Goal: Book appointment/travel/reservation

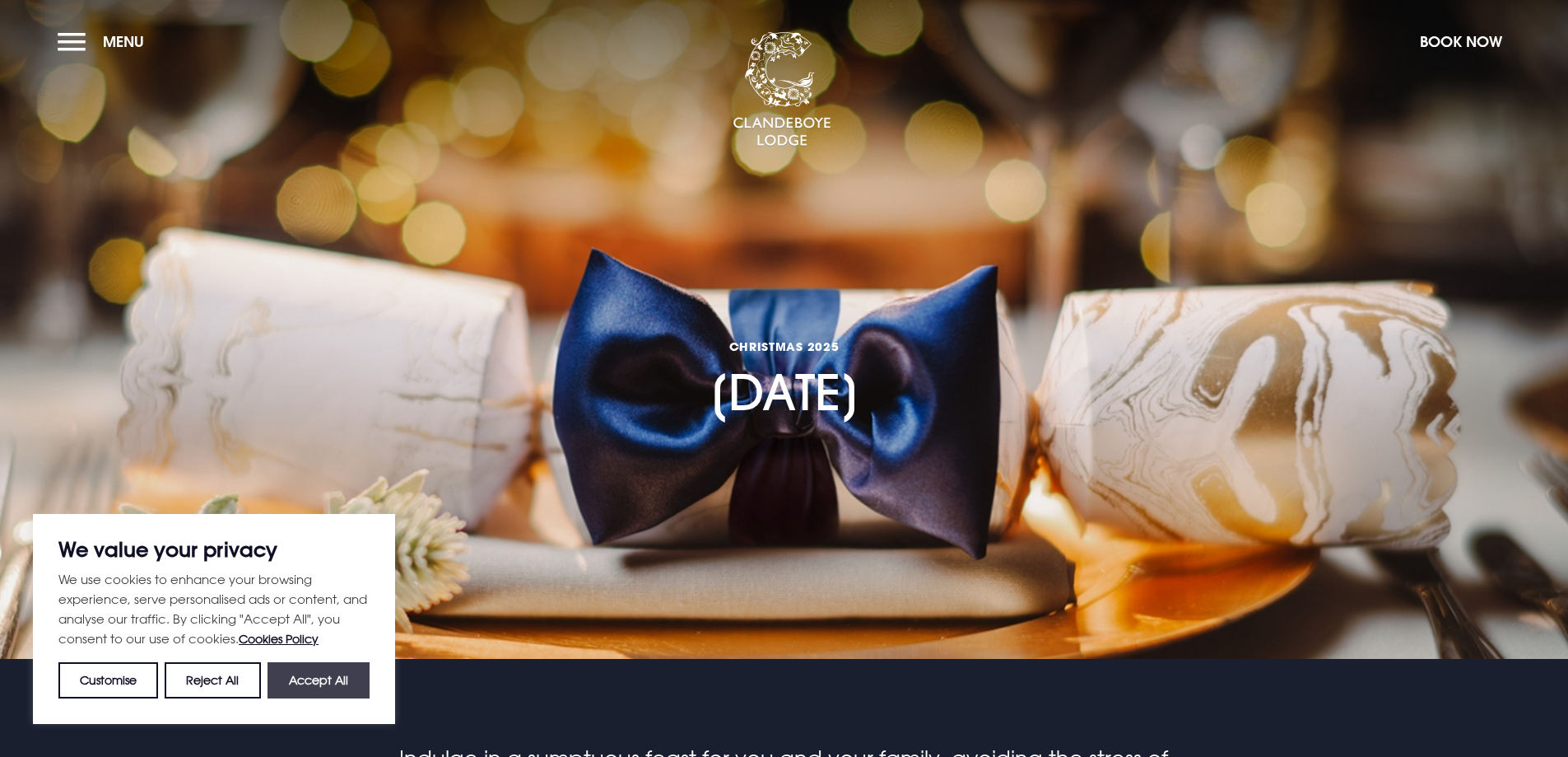
click at [327, 673] on button "Accept All" at bounding box center [319, 681] width 102 height 36
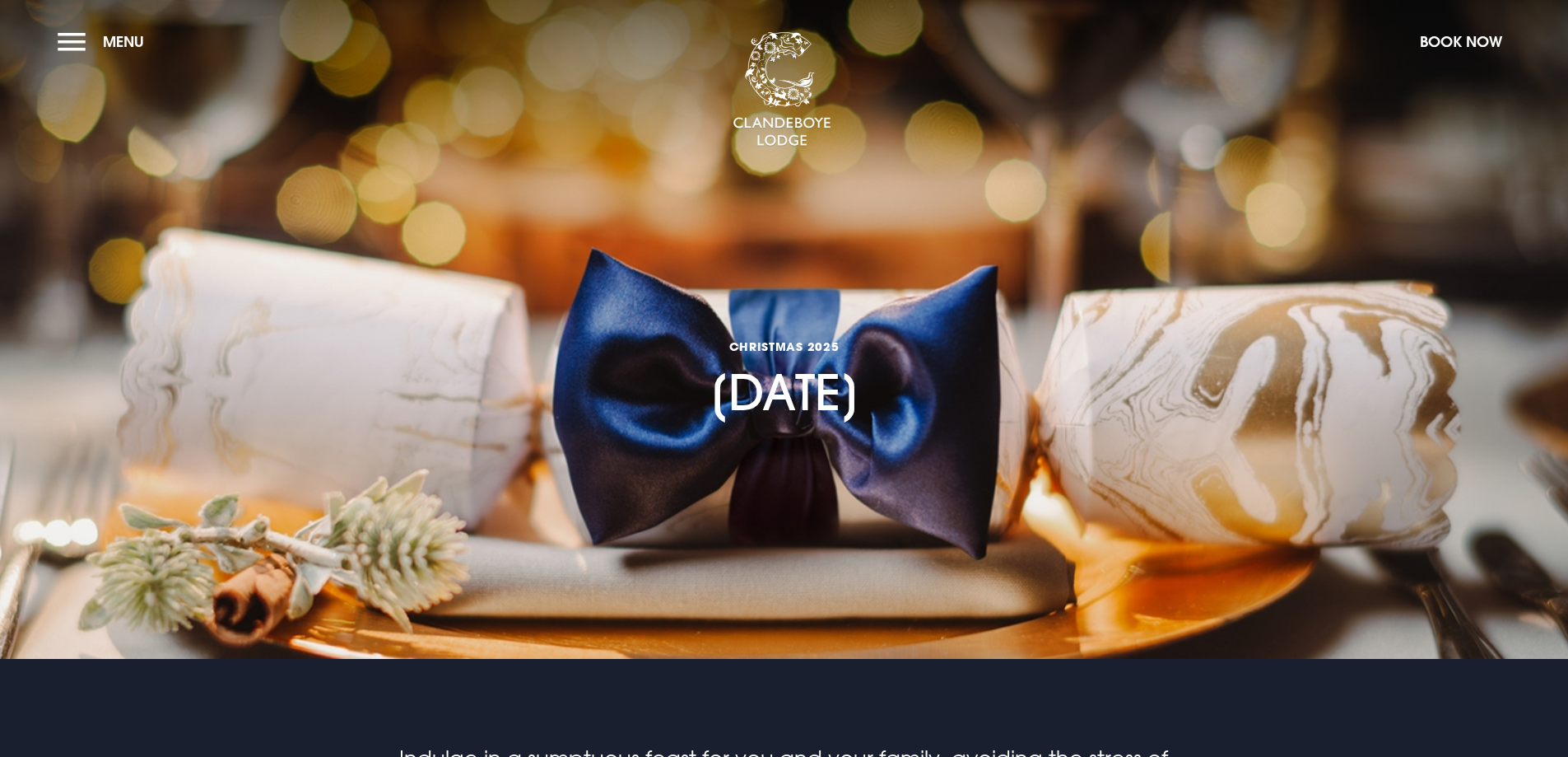
checkbox input "true"
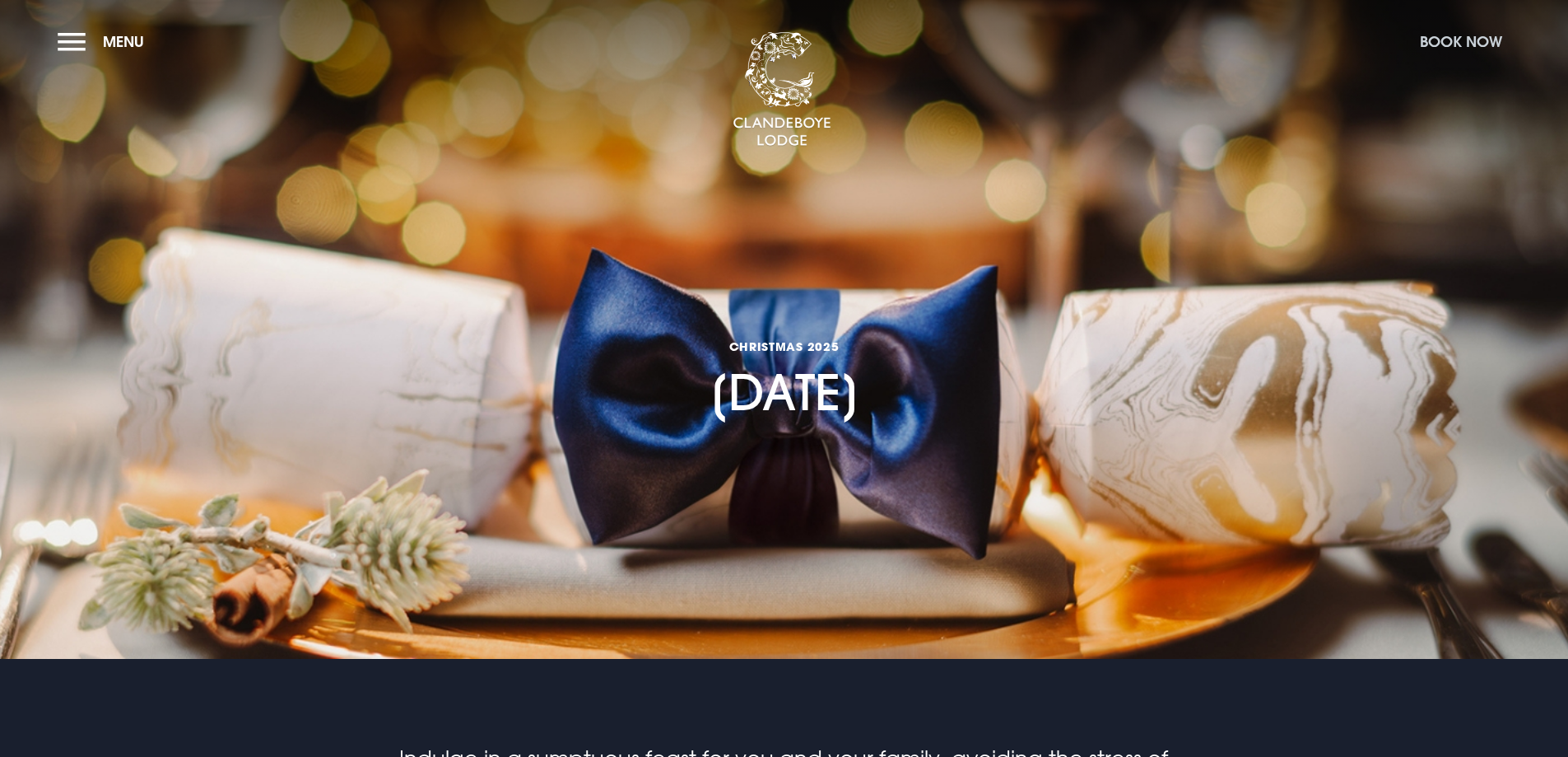
click at [1430, 39] on button "Book Now" at bounding box center [1461, 41] width 99 height 35
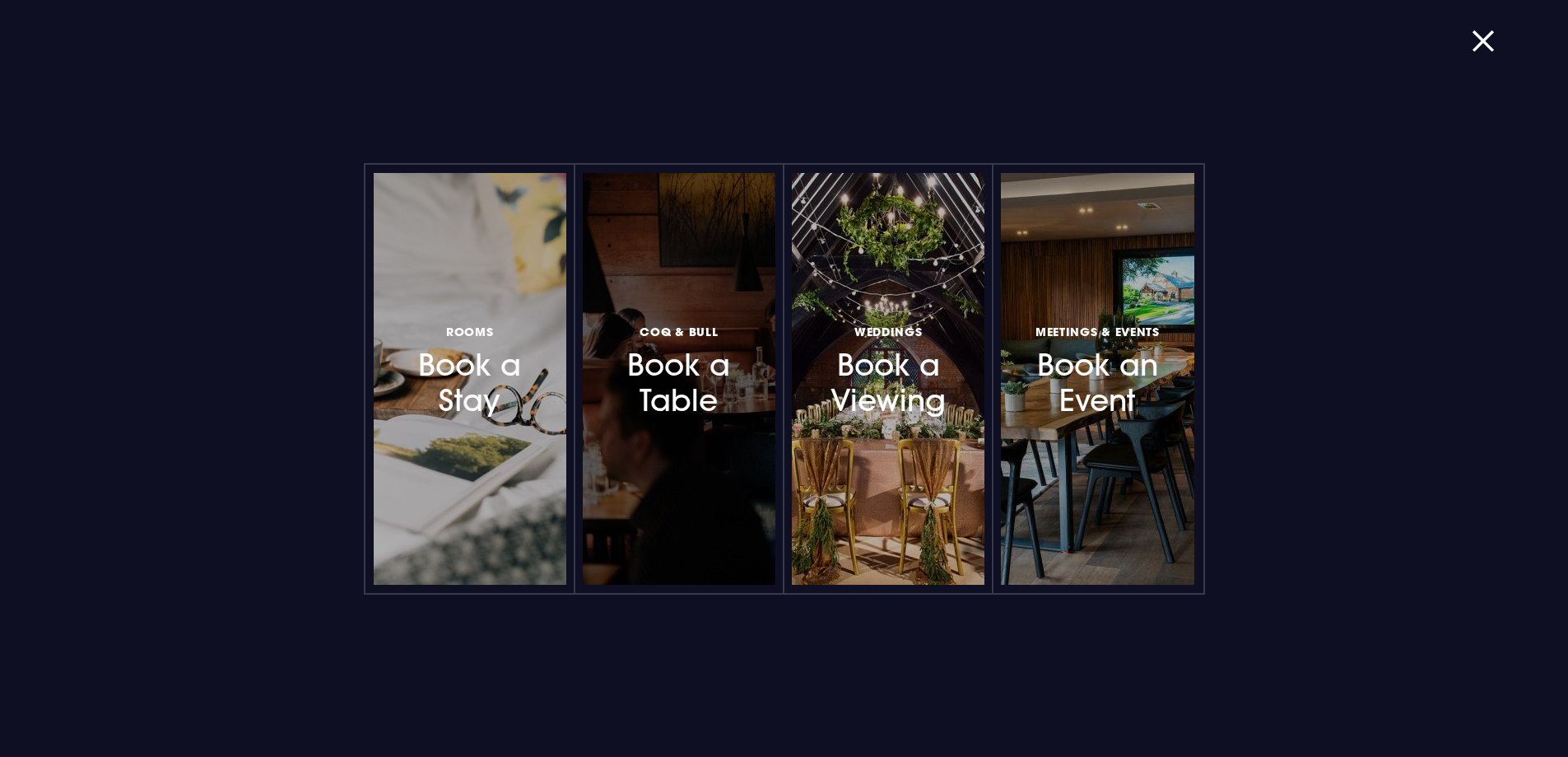
click at [673, 401] on h3 "Coq & Bull Book a Table" at bounding box center [678, 370] width 143 height 98
